Goal: Information Seeking & Learning: Learn about a topic

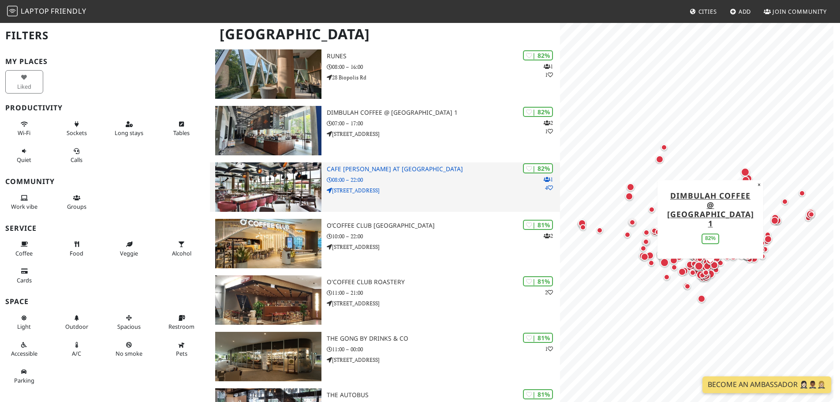
scroll to position [705, 0]
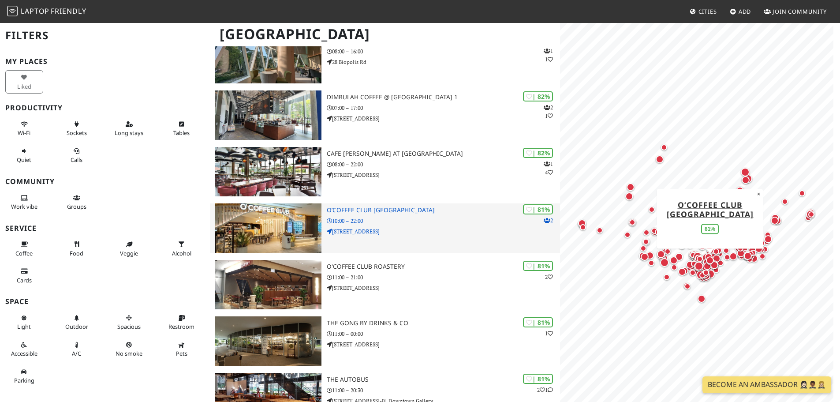
click at [265, 218] on img at bounding box center [268, 227] width 106 height 49
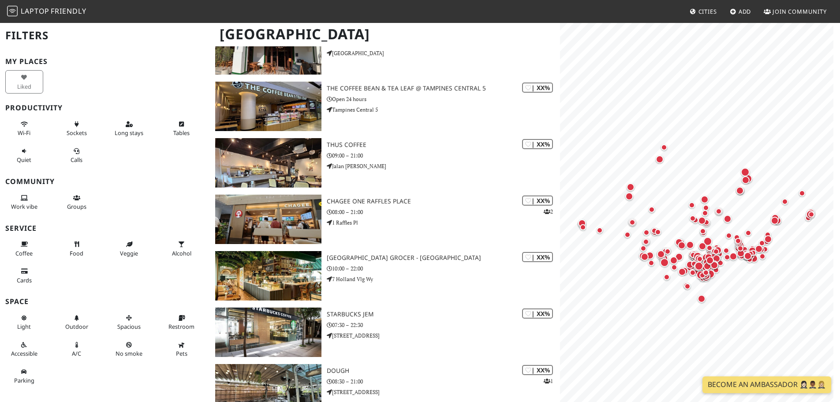
scroll to position [14639, 0]
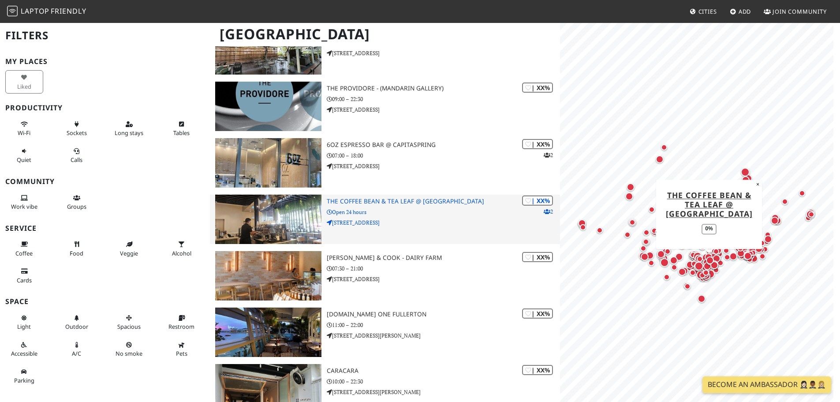
click at [299, 207] on img at bounding box center [268, 218] width 106 height 49
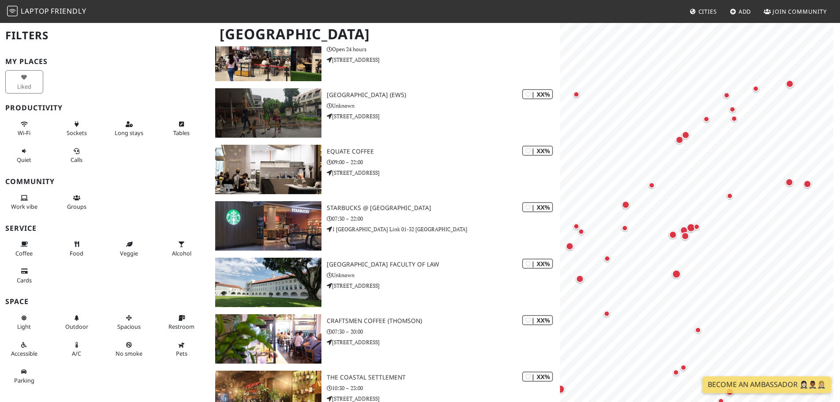
scroll to position [0, 0]
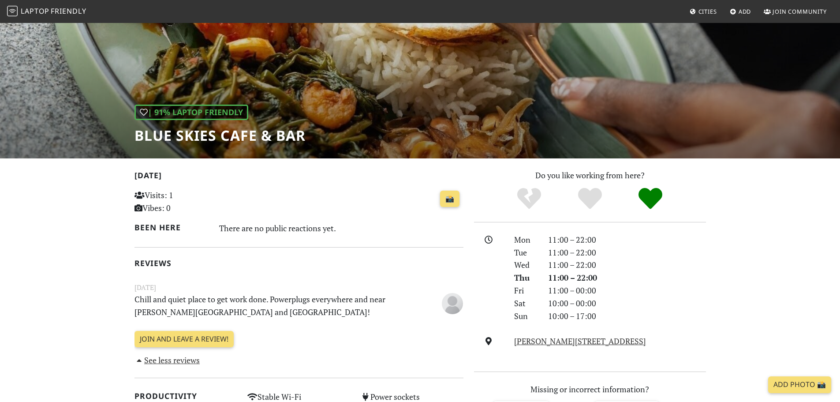
scroll to position [44, 0]
